Goal: Navigation & Orientation: Find specific page/section

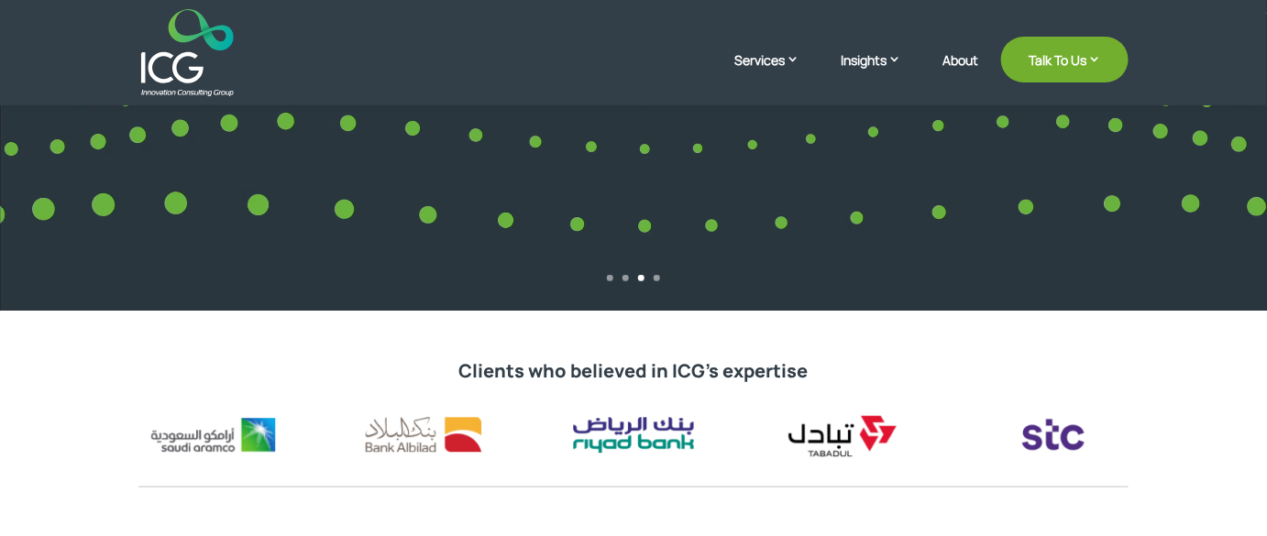
scroll to position [83, 0]
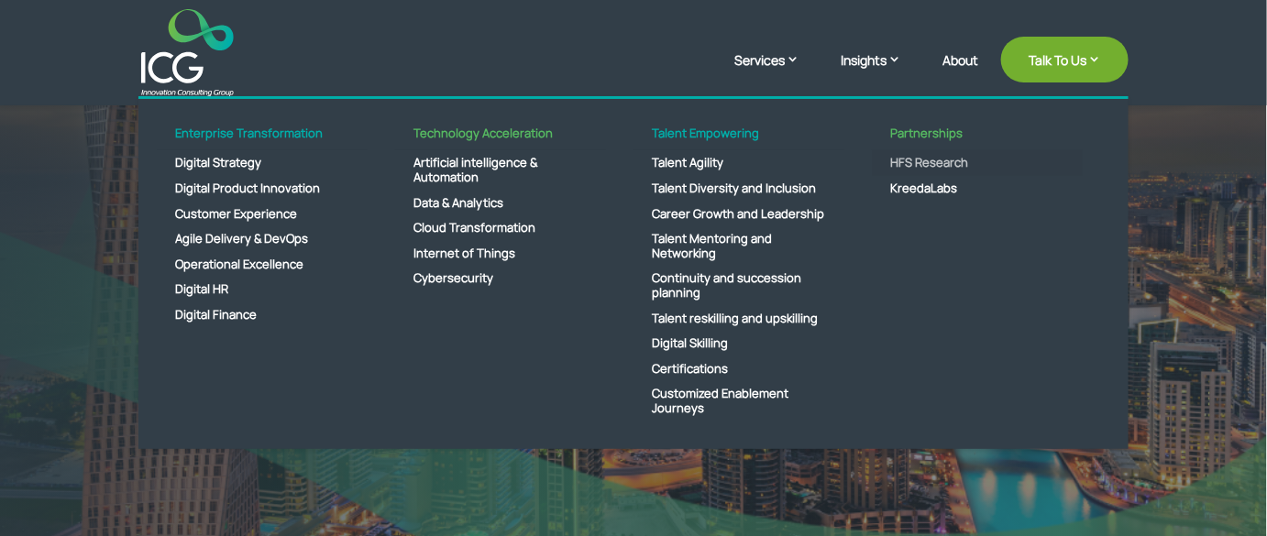
click at [640, 161] on link "HFS Research" at bounding box center [977, 163] width 211 height 26
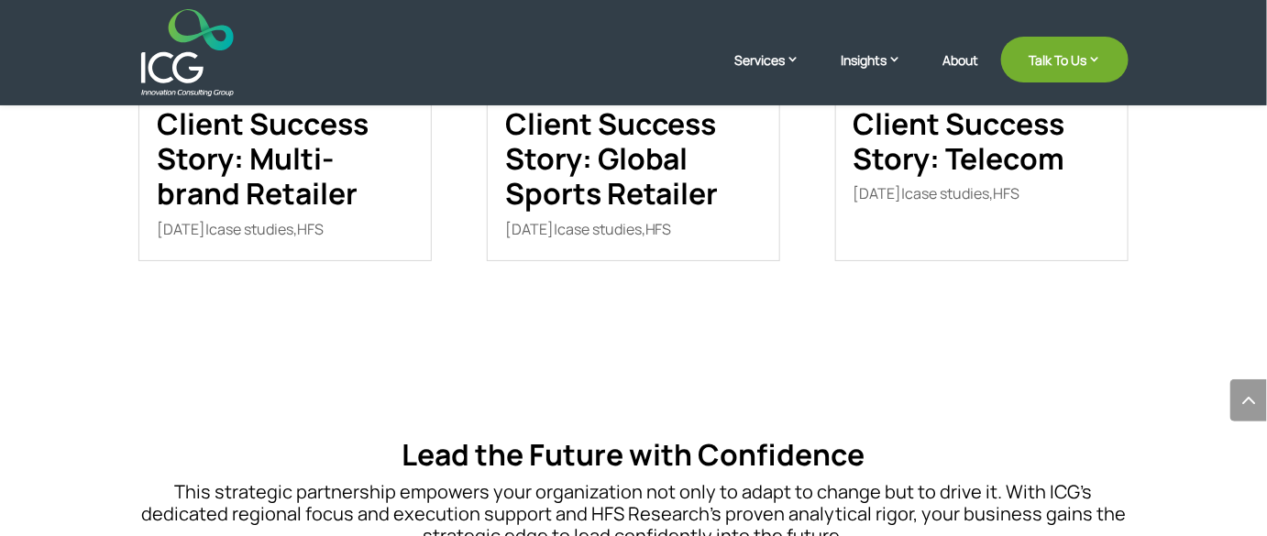
scroll to position [2083, 0]
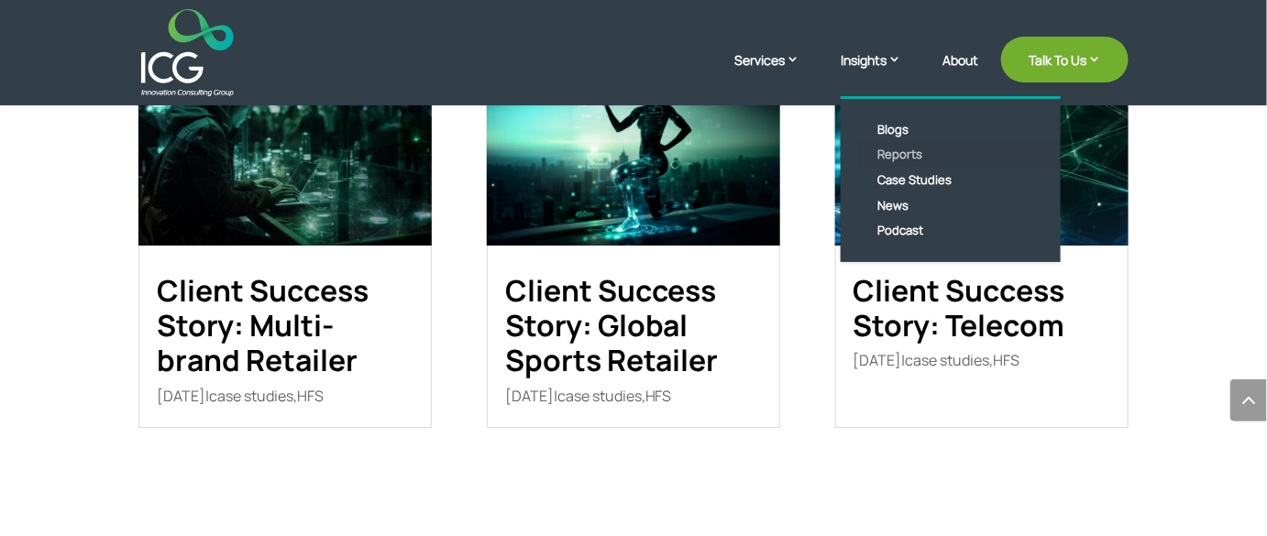
click at [911, 154] on link "Reports" at bounding box center [964, 155] width 211 height 26
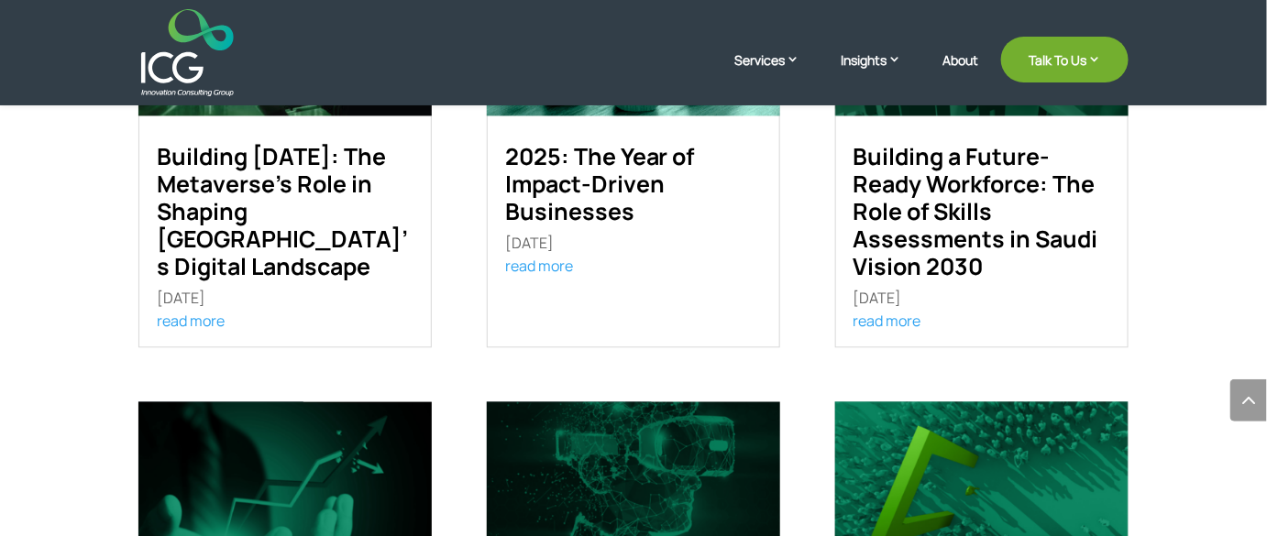
scroll to position [1337, 0]
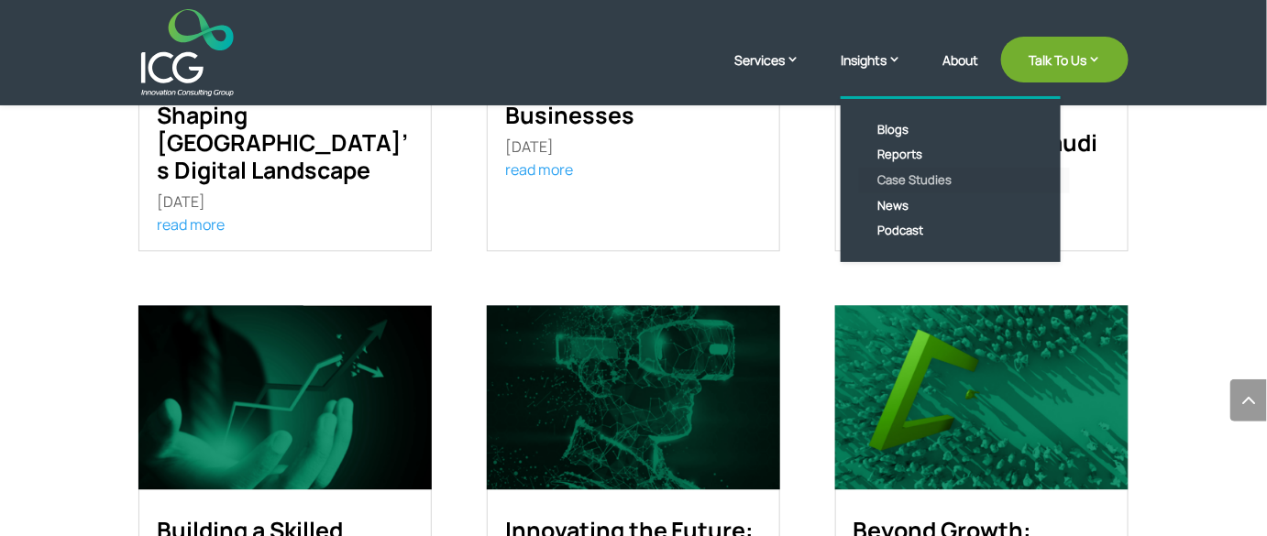
click at [906, 175] on link "Case Studies" at bounding box center [964, 181] width 211 height 26
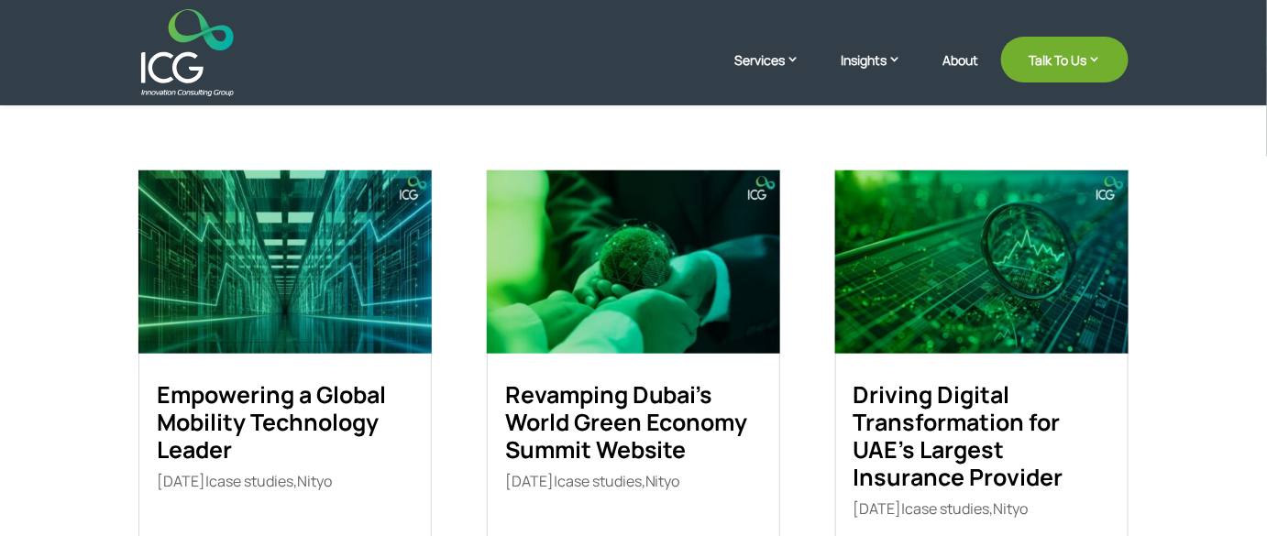
scroll to position [583, 0]
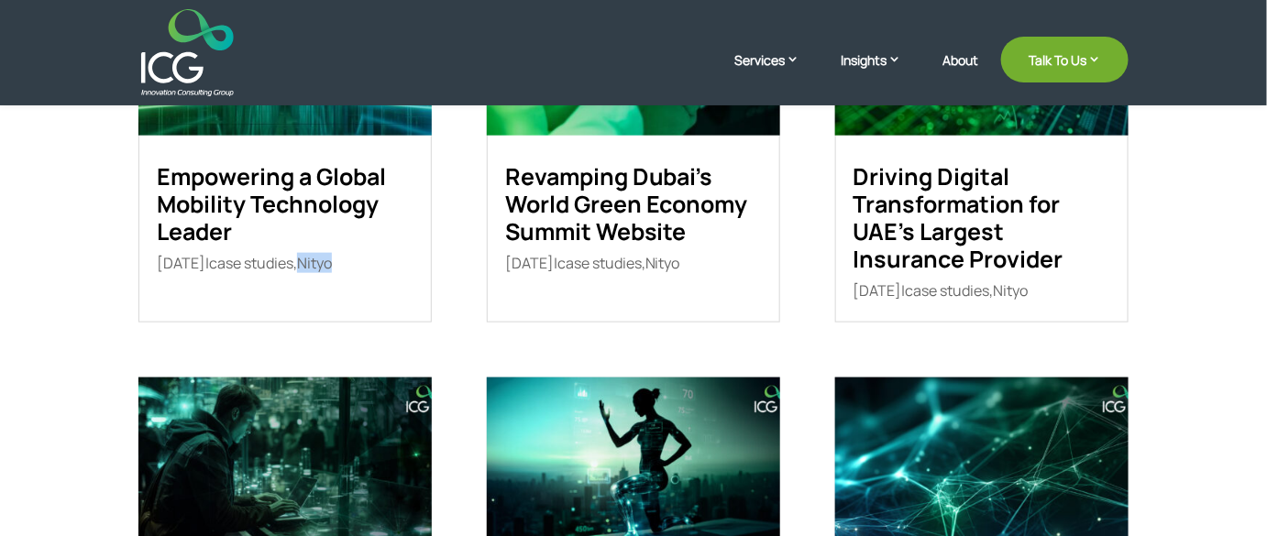
drag, startPoint x: 382, startPoint y: 259, endPoint x: 339, endPoint y: 263, distance: 43.3
click at [339, 263] on p "[DATE] | case studies , Nityo" at bounding box center [285, 263] width 257 height 17
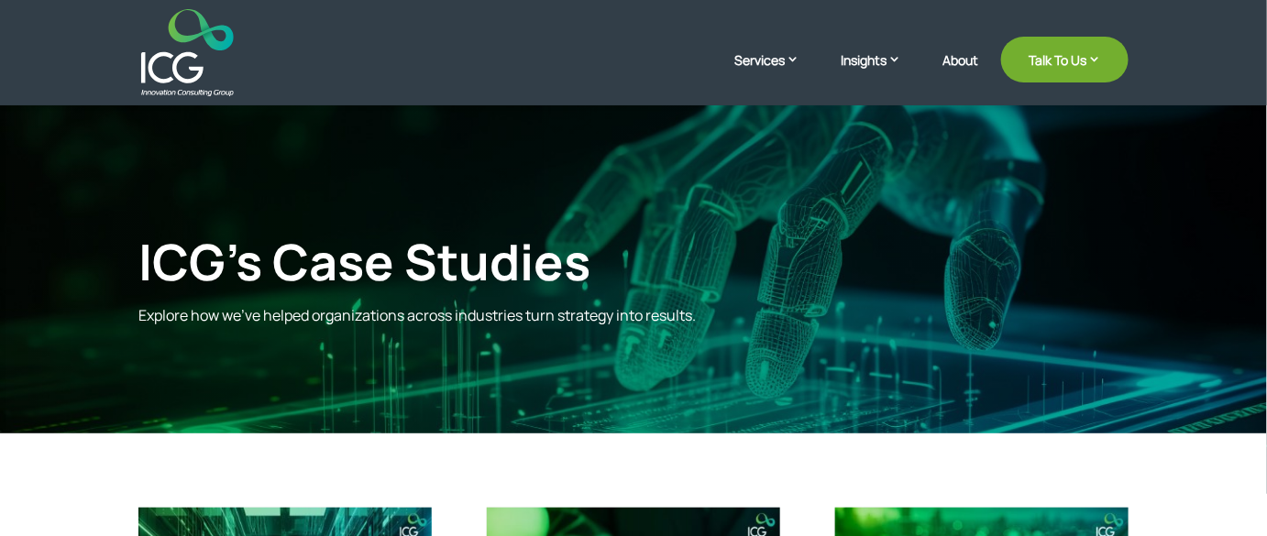
scroll to position [0, 0]
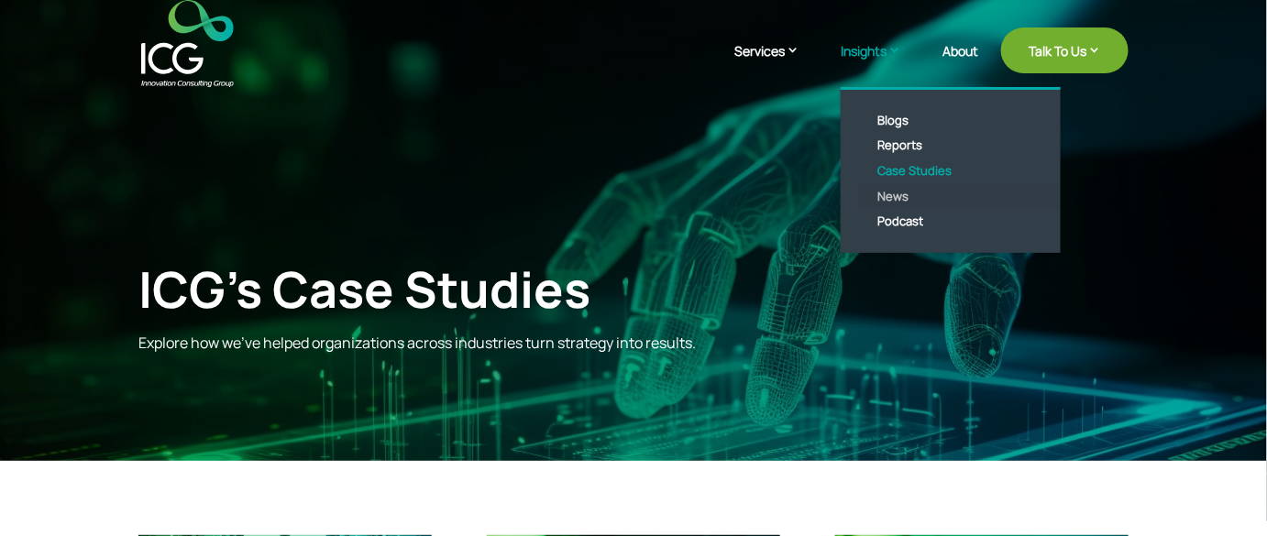
click at [898, 195] on link "News" at bounding box center [964, 197] width 211 height 26
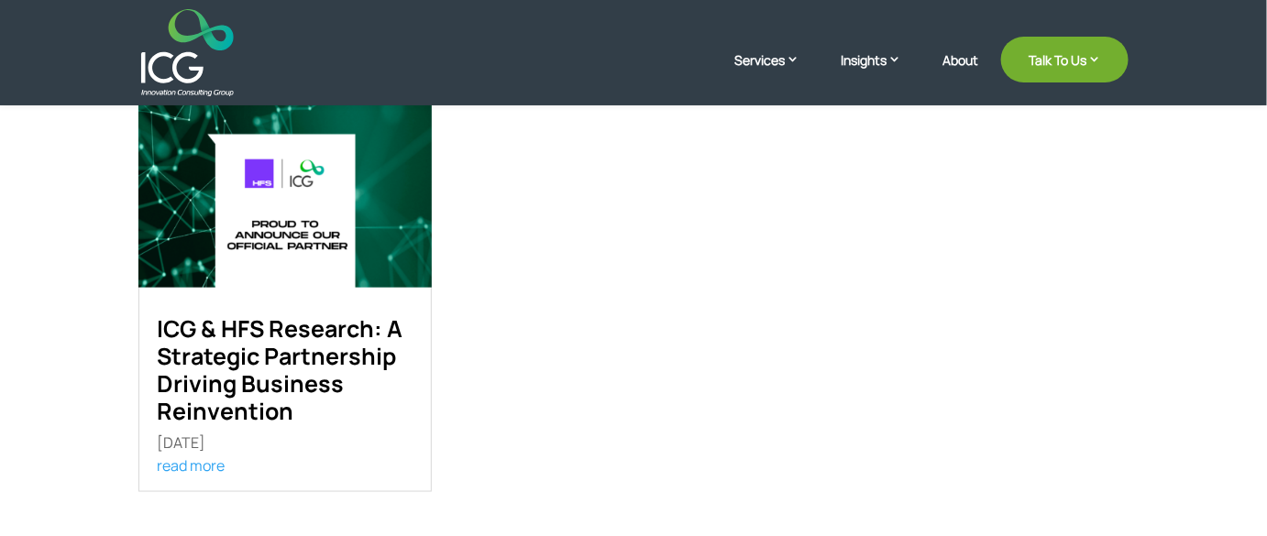
scroll to position [583, 0]
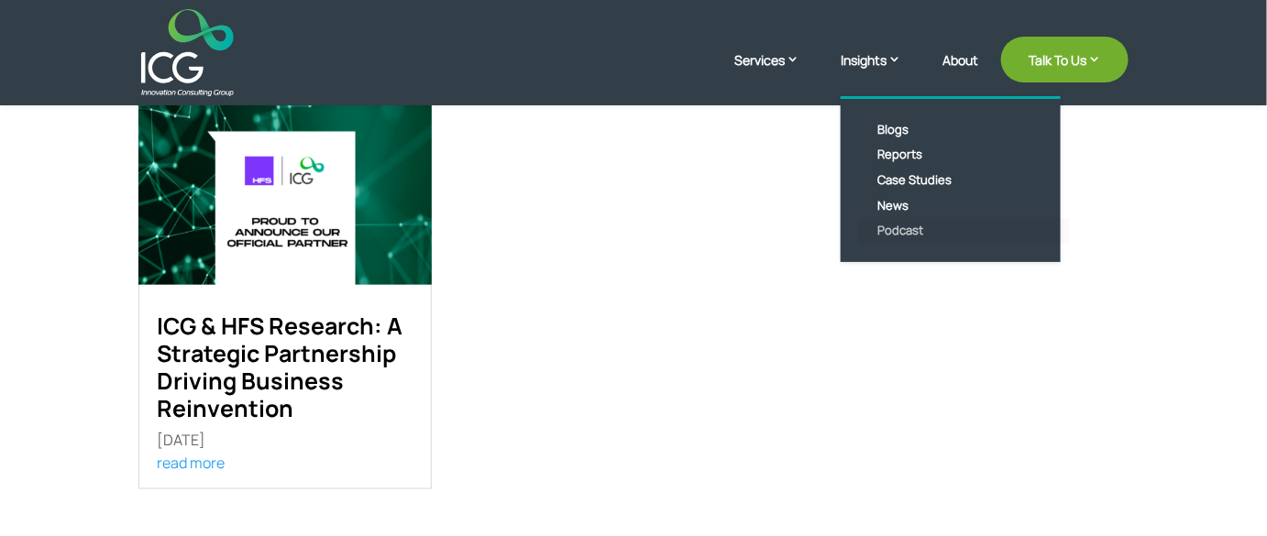
click at [899, 229] on link "Podcast" at bounding box center [964, 231] width 211 height 26
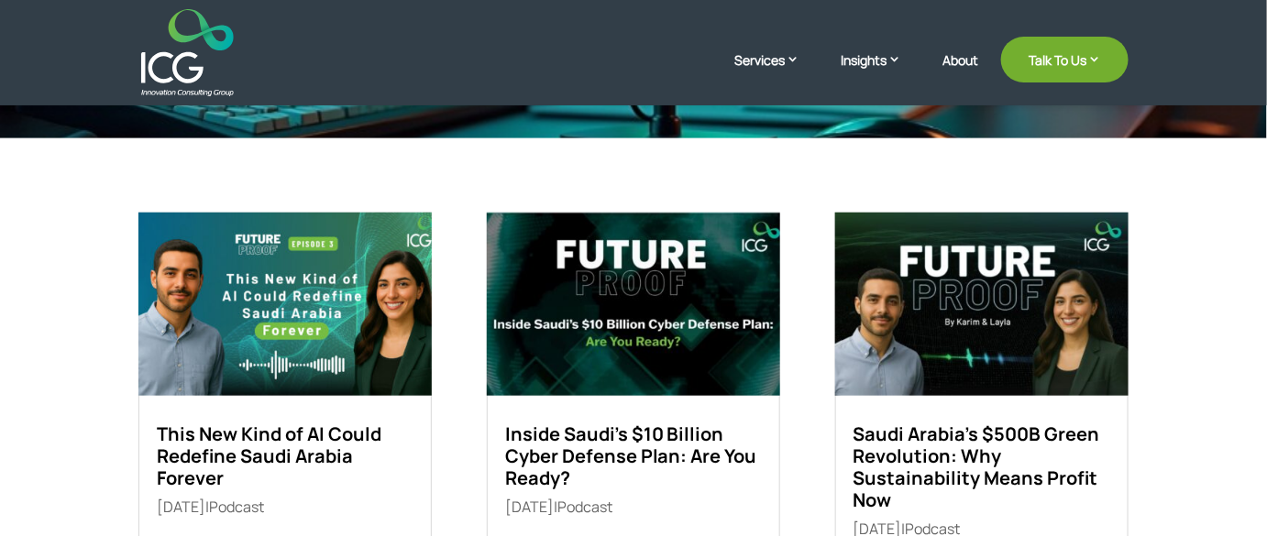
scroll to position [416, 0]
